Goal: Use online tool/utility: Utilize a website feature to perform a specific function

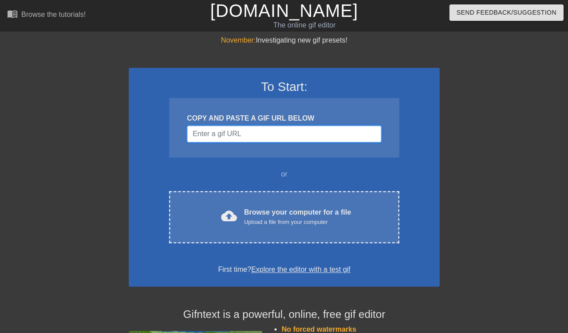
click at [331, 135] on input "Username" at bounding box center [284, 133] width 194 height 17
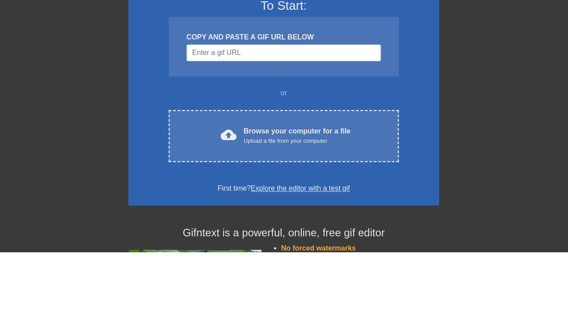
click at [463, 35] on div at bounding box center [516, 168] width 133 height 266
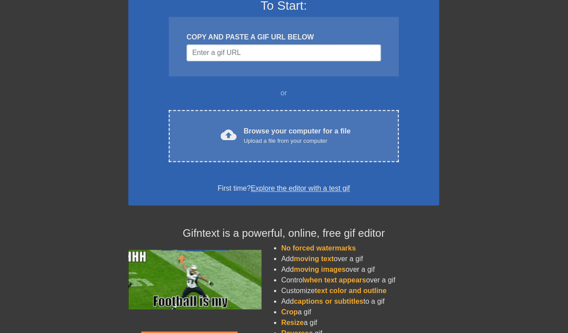
click at [346, 142] on div "Upload a file from your computer" at bounding box center [297, 141] width 107 height 9
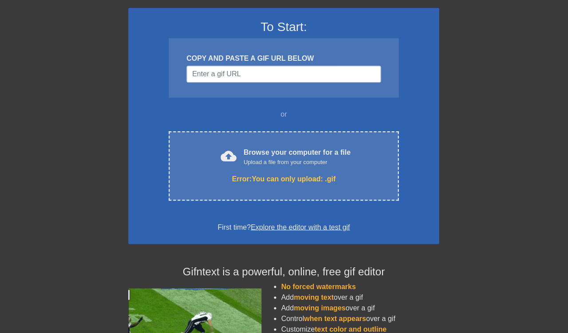
scroll to position [0, 0]
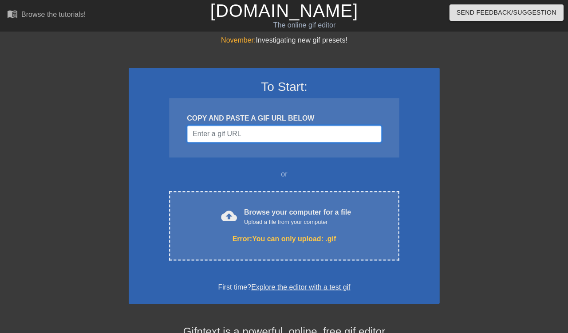
click at [311, 136] on input "Username" at bounding box center [284, 133] width 194 height 17
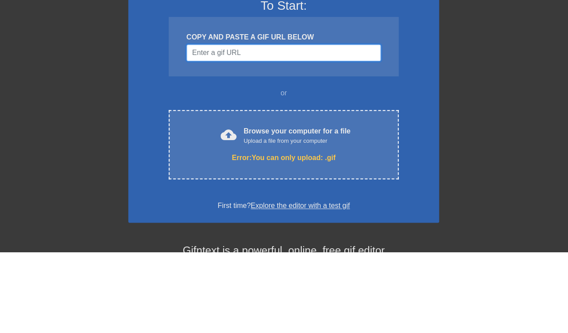
click at [273, 125] on input "Username" at bounding box center [284, 133] width 194 height 17
paste input "[URL][DOMAIN_NAME]"
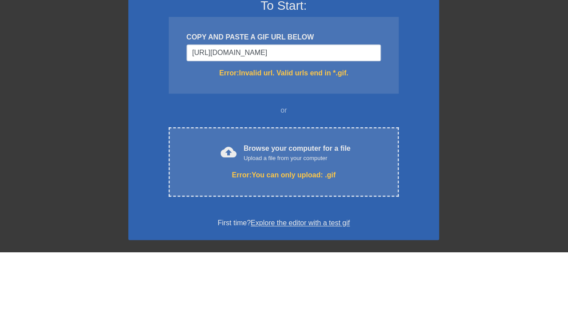
click at [469, 51] on div at bounding box center [516, 168] width 133 height 266
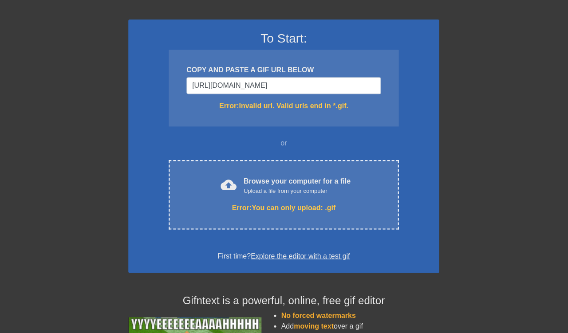
scroll to position [40, 0]
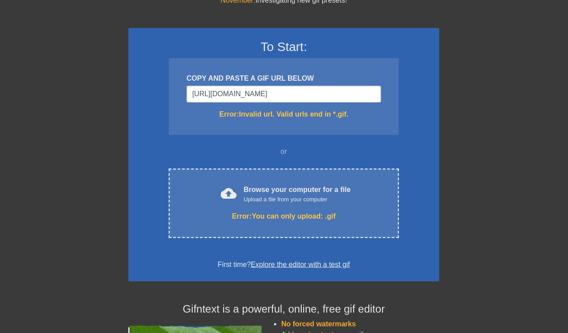
click at [365, 90] on input "[URL][DOMAIN_NAME]" at bounding box center [284, 94] width 194 height 17
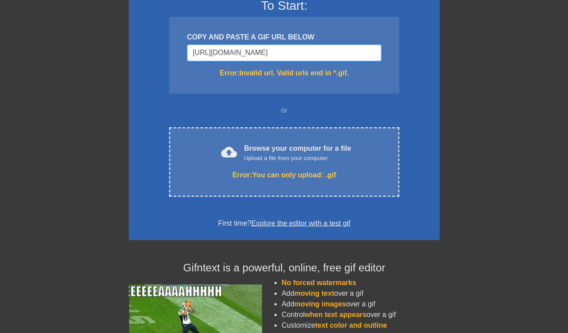
click at [342, 51] on input "[URL][DOMAIN_NAME]" at bounding box center [284, 52] width 194 height 17
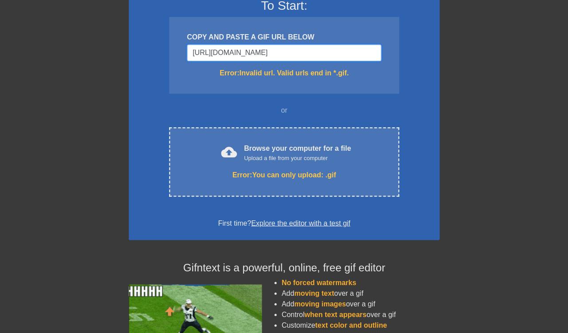
scroll to position [81, 0]
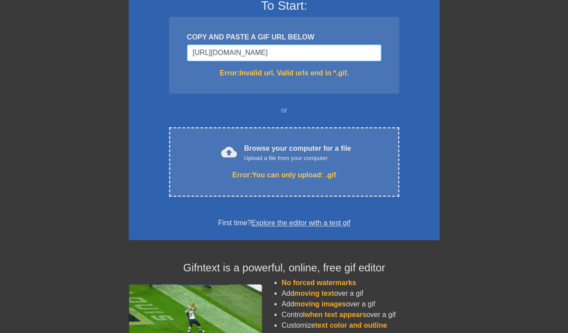
click at [350, 51] on input "[URL][DOMAIN_NAME]" at bounding box center [284, 53] width 194 height 17
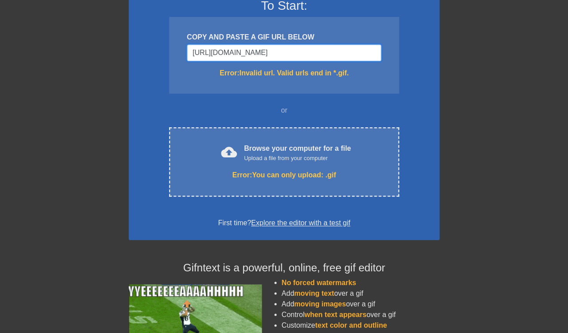
click at [349, 55] on input "[URL][DOMAIN_NAME]" at bounding box center [284, 53] width 194 height 17
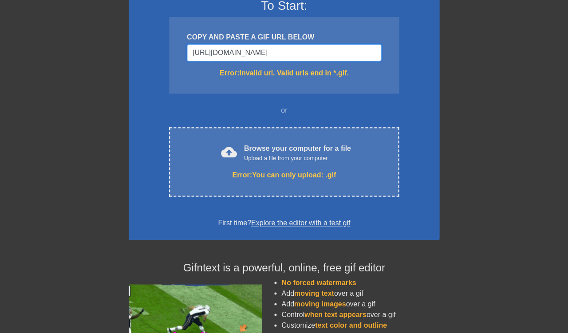
click at [350, 53] on input "[URL][DOMAIN_NAME]" at bounding box center [284, 53] width 194 height 17
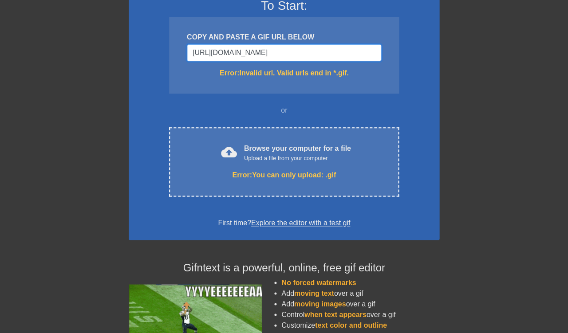
click at [350, 55] on input "[URL][DOMAIN_NAME]" at bounding box center [284, 53] width 194 height 17
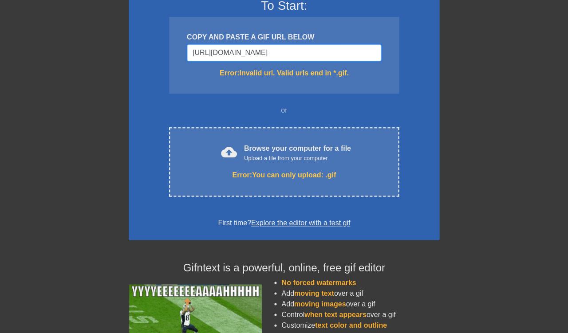
type input "[URL][DOMAIN_NAME]"
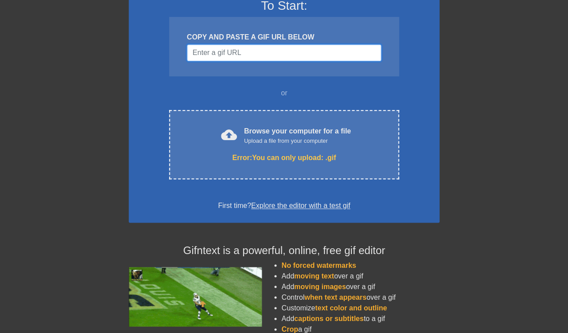
click at [291, 55] on input "Username" at bounding box center [284, 53] width 194 height 17
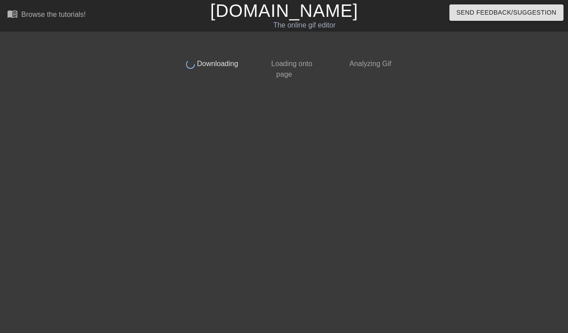
scroll to position [0, 0]
